Goal: Check status: Check status

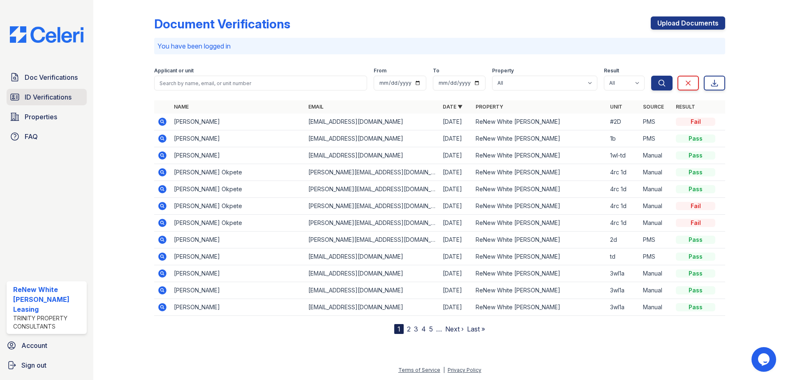
click at [69, 102] on span "ID Verifications" at bounding box center [48, 97] width 47 height 10
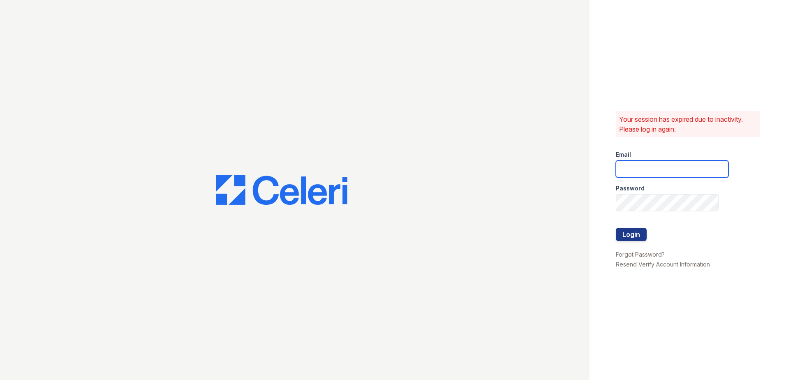
type input "renewwhitemarsh@trinity-pm.com"
click at [620, 238] on button "Login" at bounding box center [631, 234] width 31 height 13
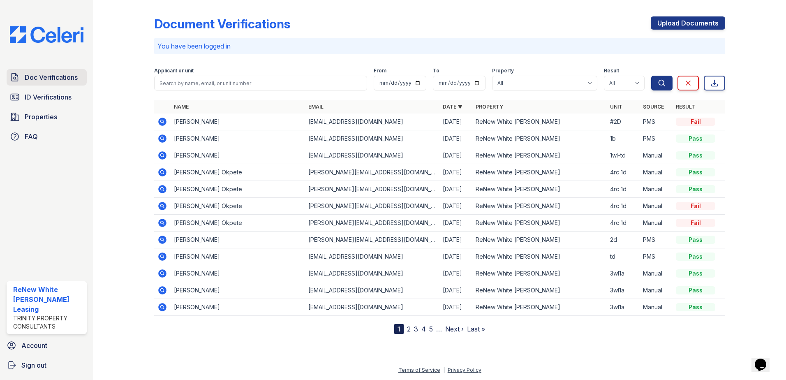
click at [46, 80] on span "Doc Verifications" at bounding box center [51, 77] width 53 height 10
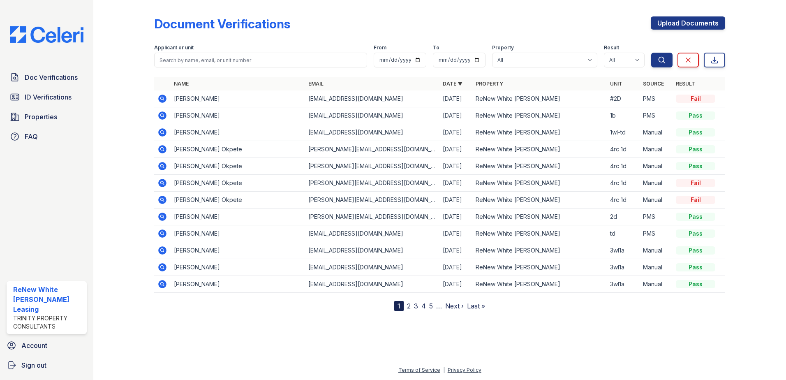
click at [162, 101] on icon at bounding box center [162, 99] width 8 height 8
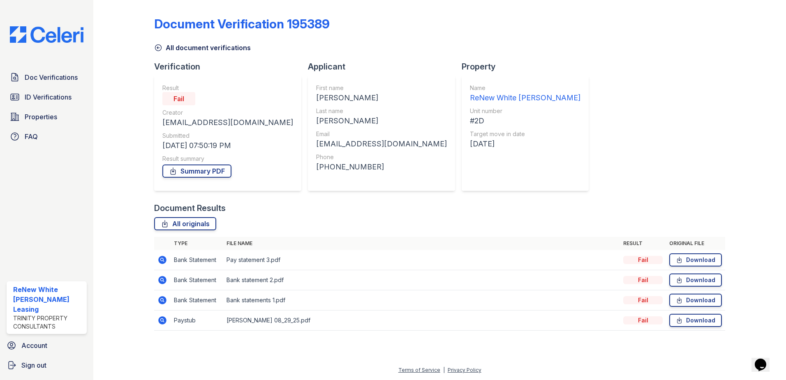
click at [162, 322] on icon at bounding box center [162, 320] width 8 height 8
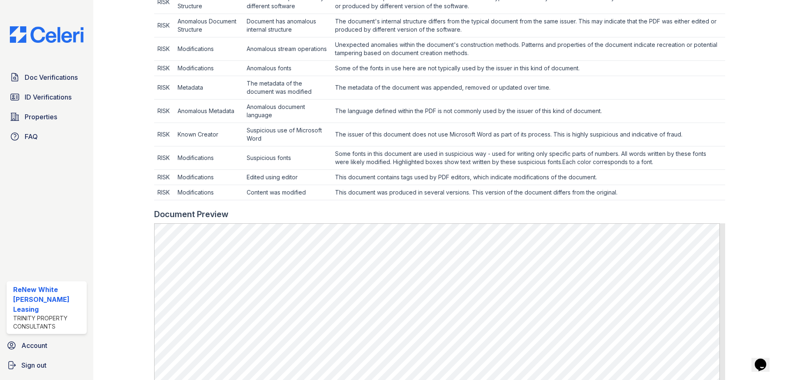
scroll to position [305, 0]
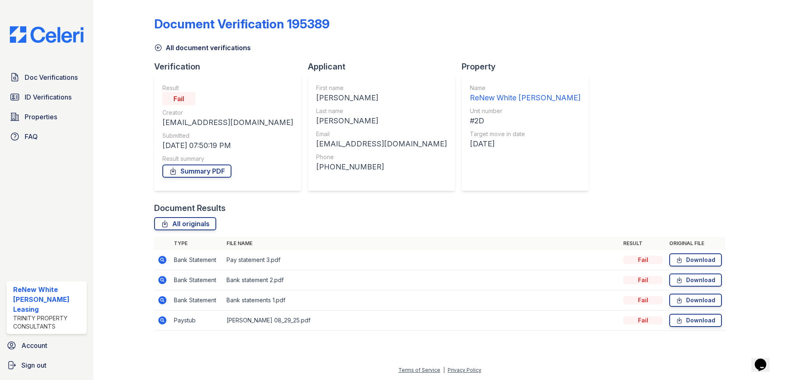
click at [162, 322] on icon at bounding box center [162, 320] width 8 height 8
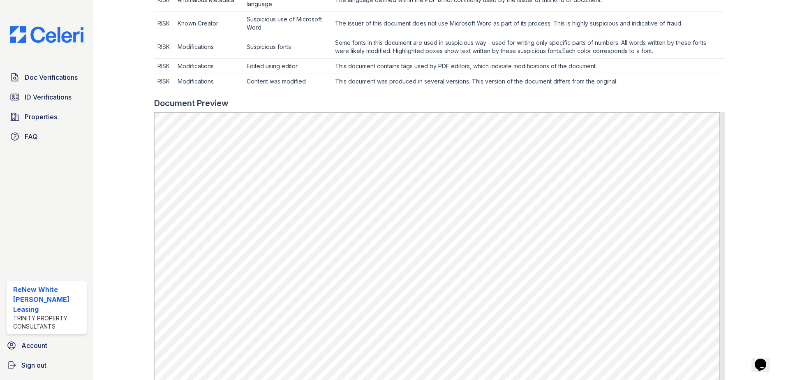
scroll to position [452, 0]
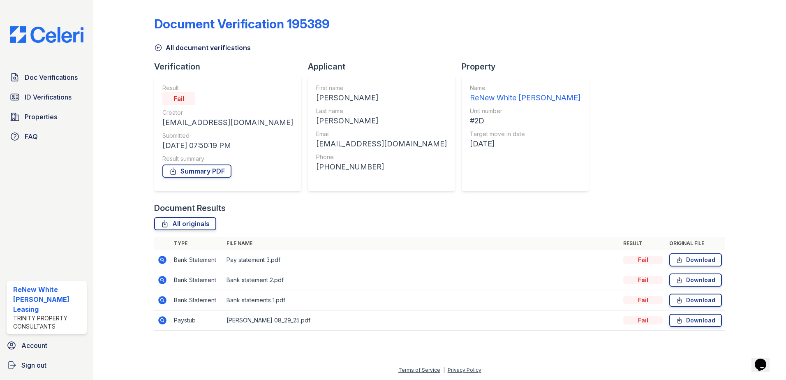
click at [166, 301] on icon at bounding box center [162, 300] width 8 height 8
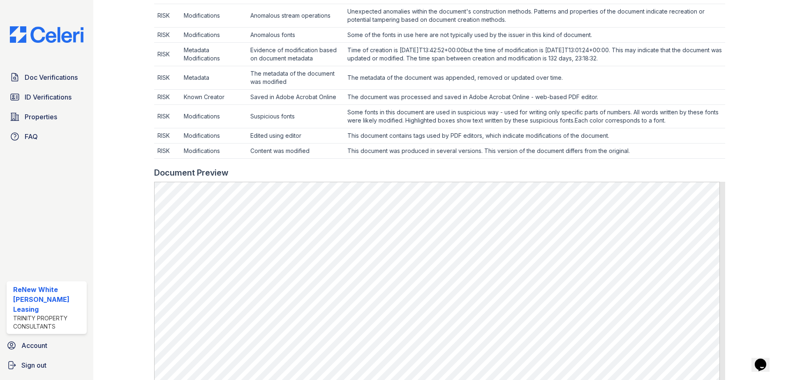
scroll to position [403, 0]
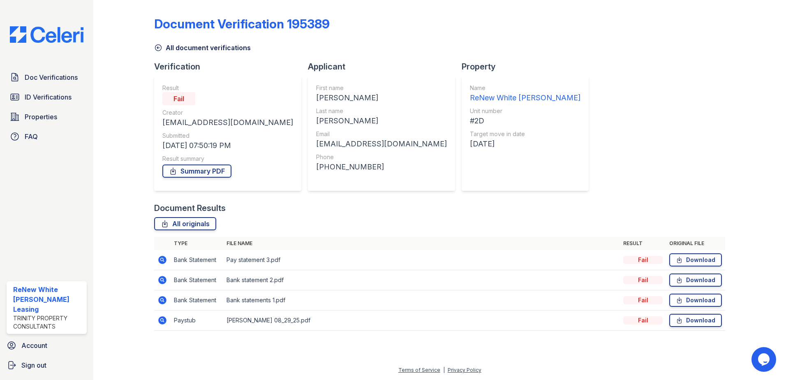
click at [160, 320] on icon at bounding box center [162, 320] width 8 height 8
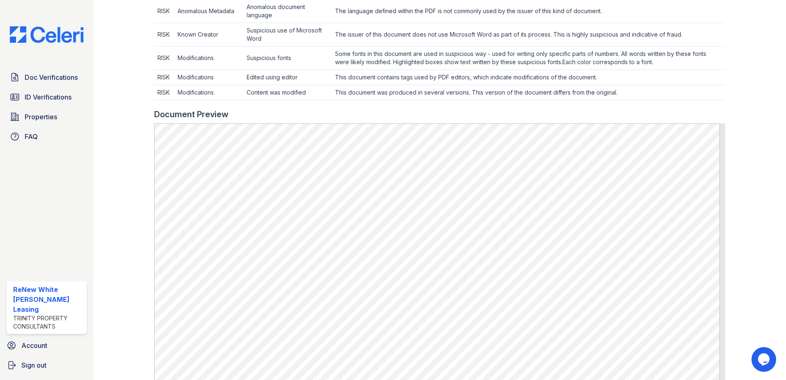
scroll to position [452, 0]
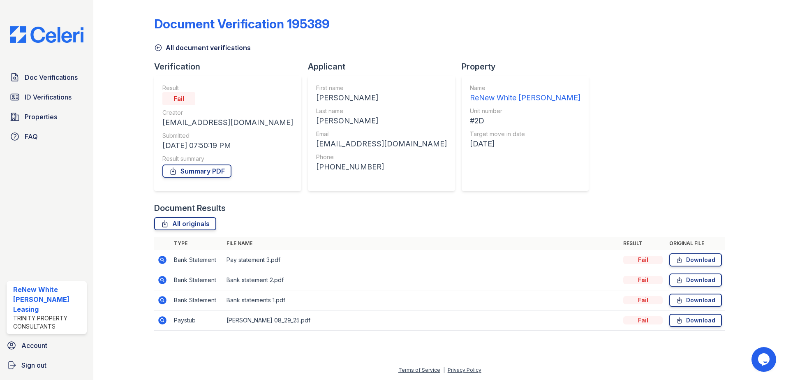
click at [166, 256] on icon at bounding box center [162, 260] width 10 height 10
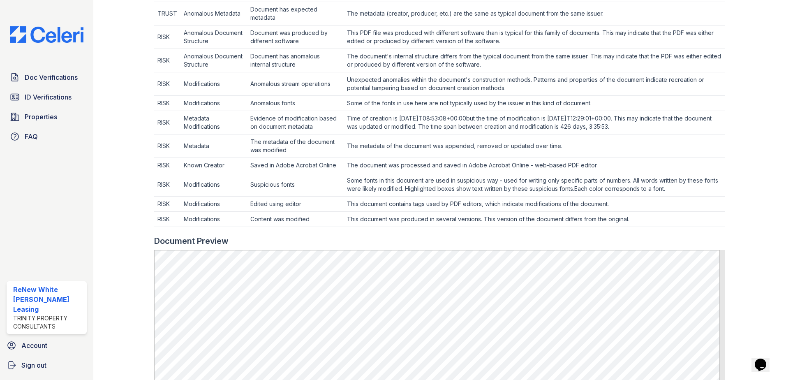
scroll to position [370, 0]
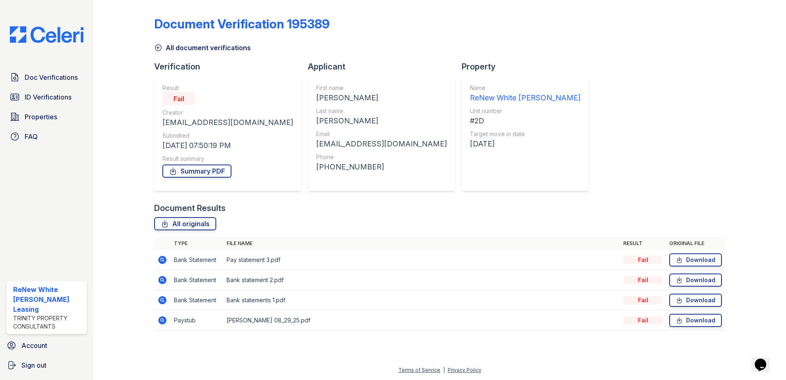
click at [162, 276] on icon at bounding box center [162, 280] width 8 height 8
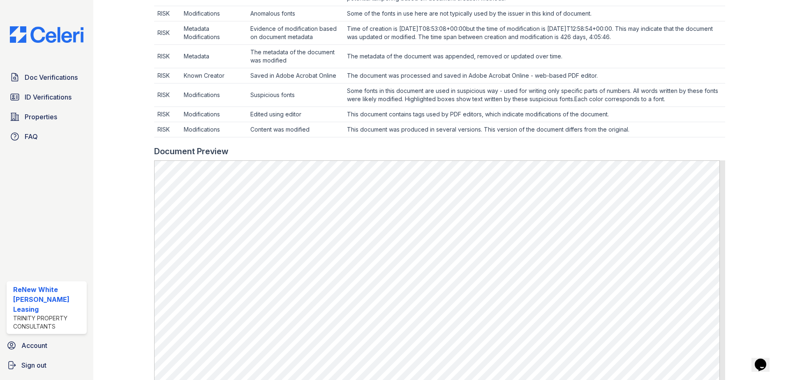
scroll to position [452, 0]
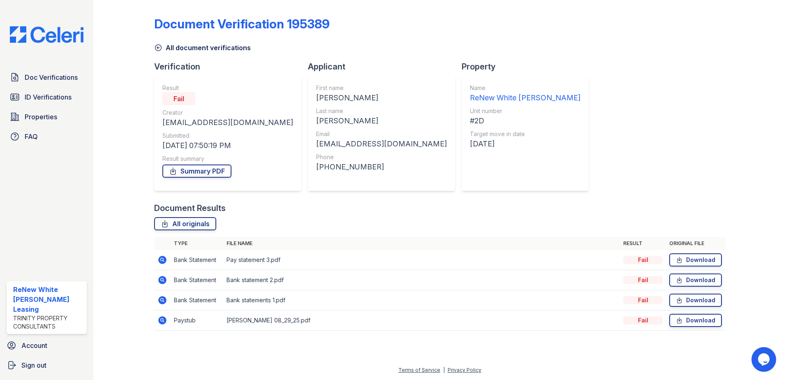
click at [162, 305] on td at bounding box center [162, 300] width 16 height 20
click at [162, 300] on icon at bounding box center [162, 299] width 2 height 2
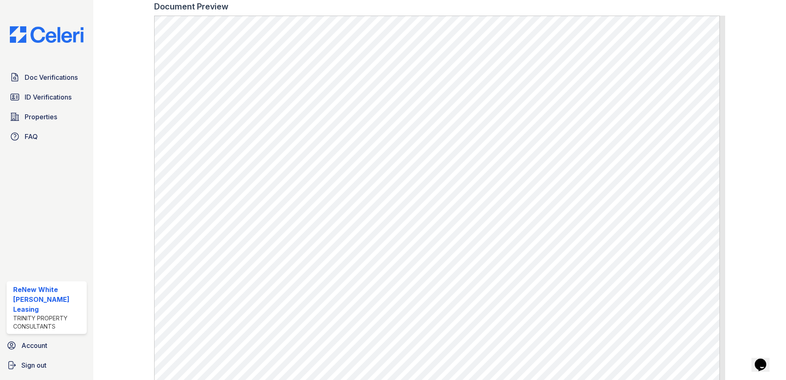
scroll to position [575, 0]
click at [44, 94] on span "ID Verifications" at bounding box center [48, 97] width 47 height 10
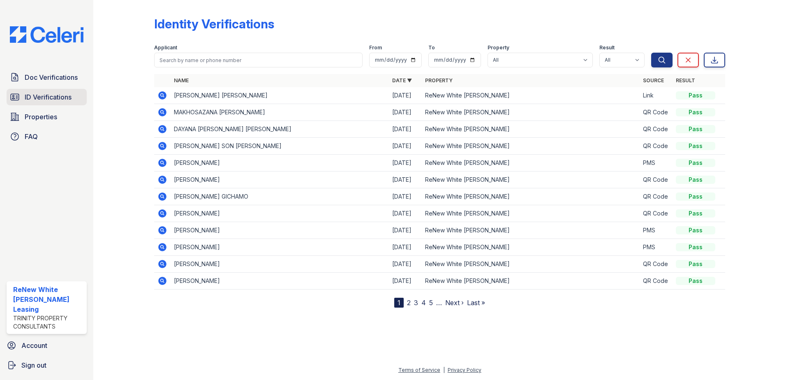
click at [53, 92] on span "ID Verifications" at bounding box center [48, 97] width 47 height 10
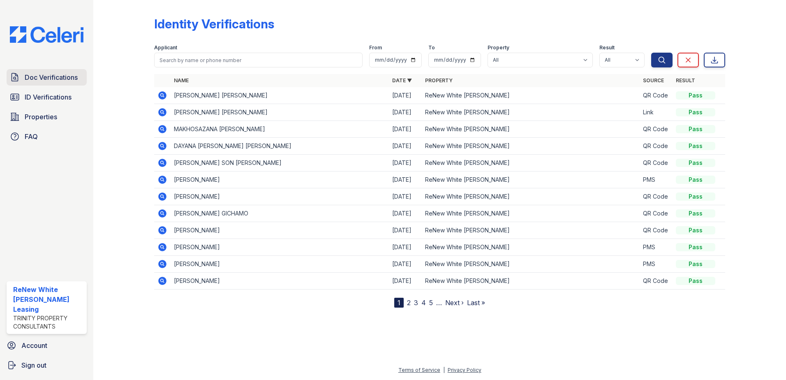
click at [56, 83] on link "Doc Verifications" at bounding box center [47, 77] width 80 height 16
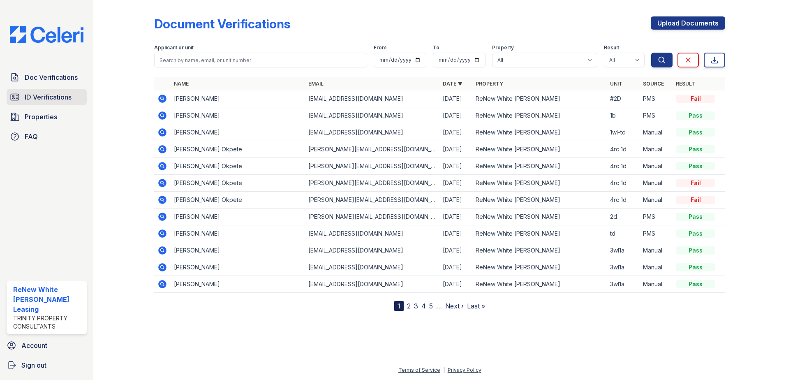
click at [33, 103] on link "ID Verifications" at bounding box center [47, 97] width 80 height 16
